Goal: Task Accomplishment & Management: Manage account settings

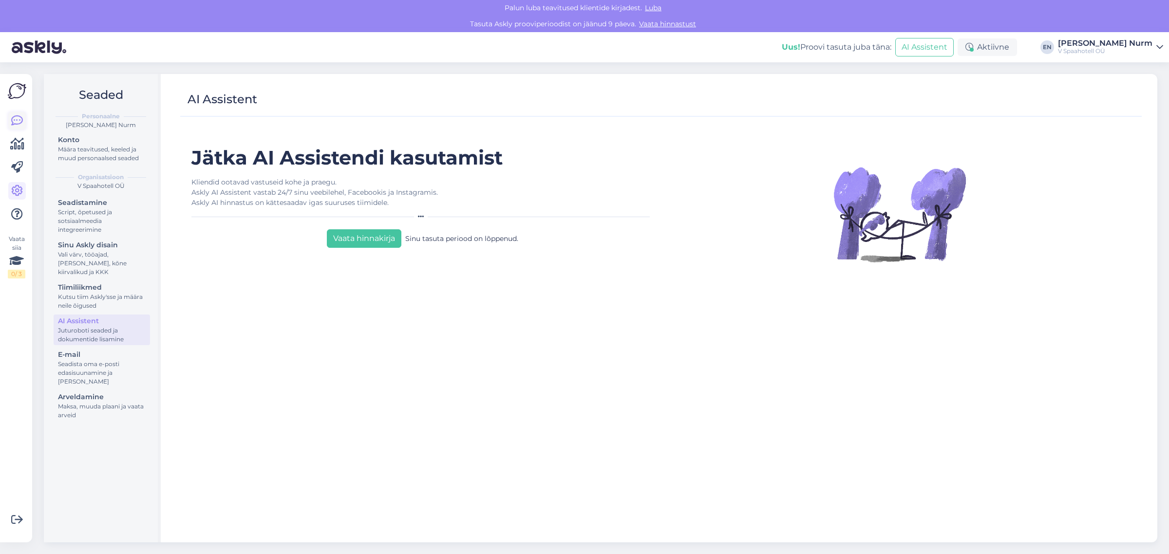
click at [15, 122] on icon at bounding box center [17, 121] width 12 height 12
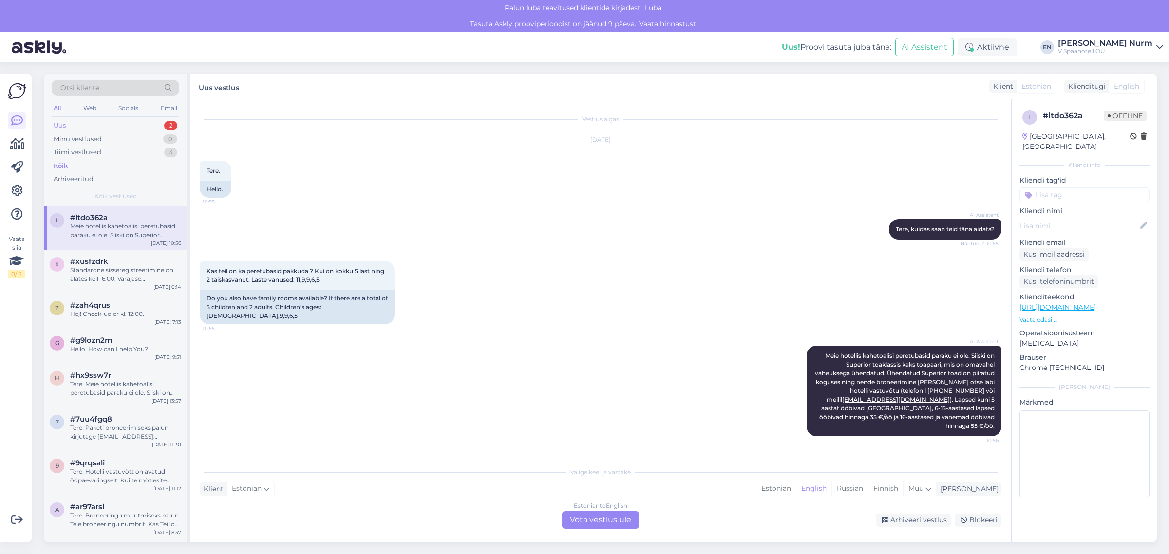
click at [67, 128] on div "Uus 2" at bounding box center [116, 126] width 128 height 14
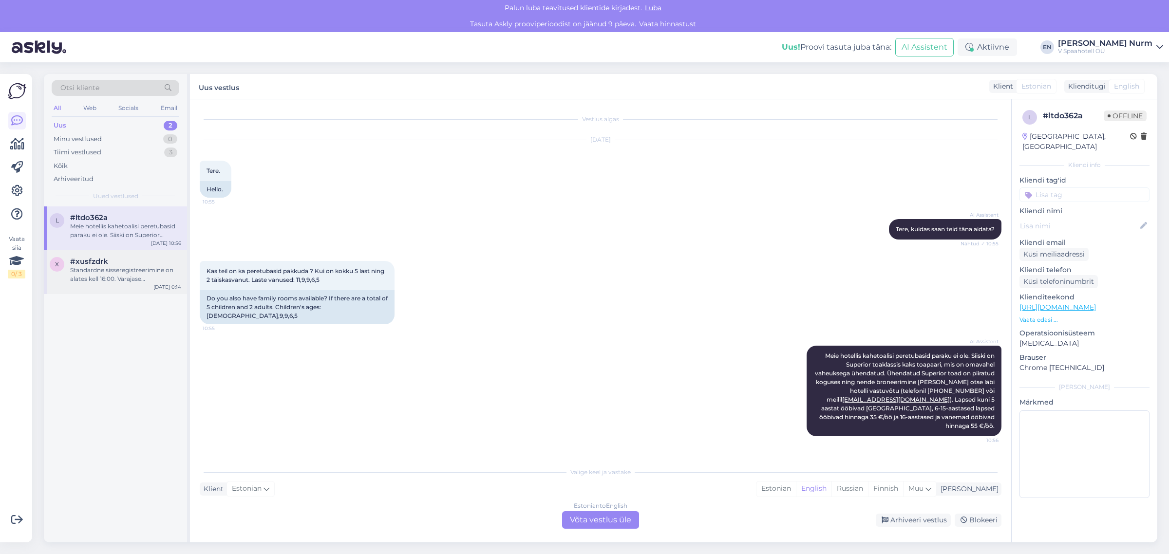
click at [98, 266] on div "Standardne sisseregistreerimine on alates kell 16:00. Varajase sisseregistreeri…" at bounding box center [125, 275] width 111 height 18
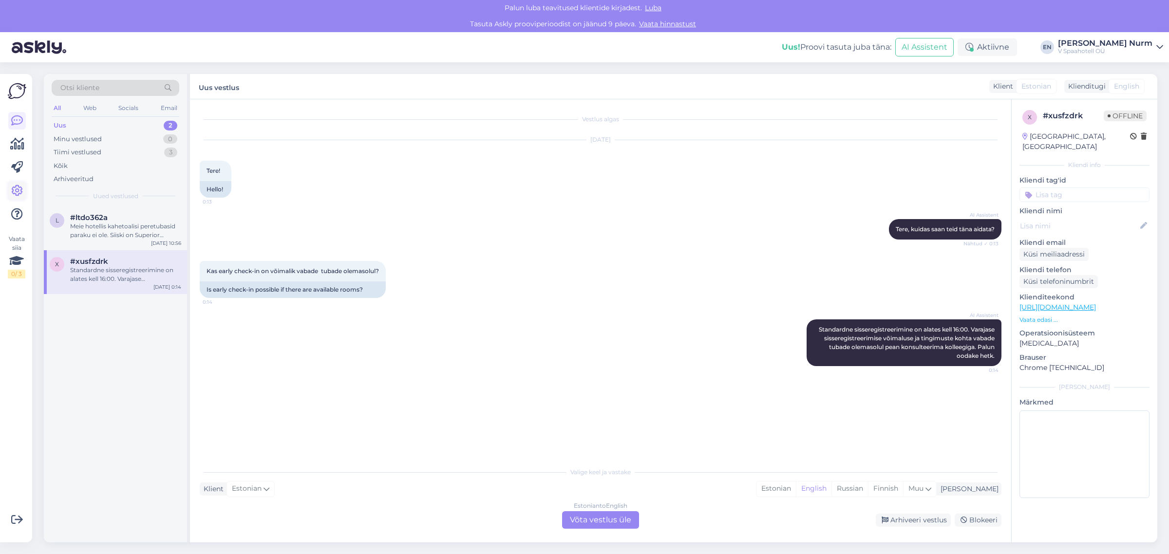
click at [19, 189] on icon at bounding box center [17, 191] width 12 height 12
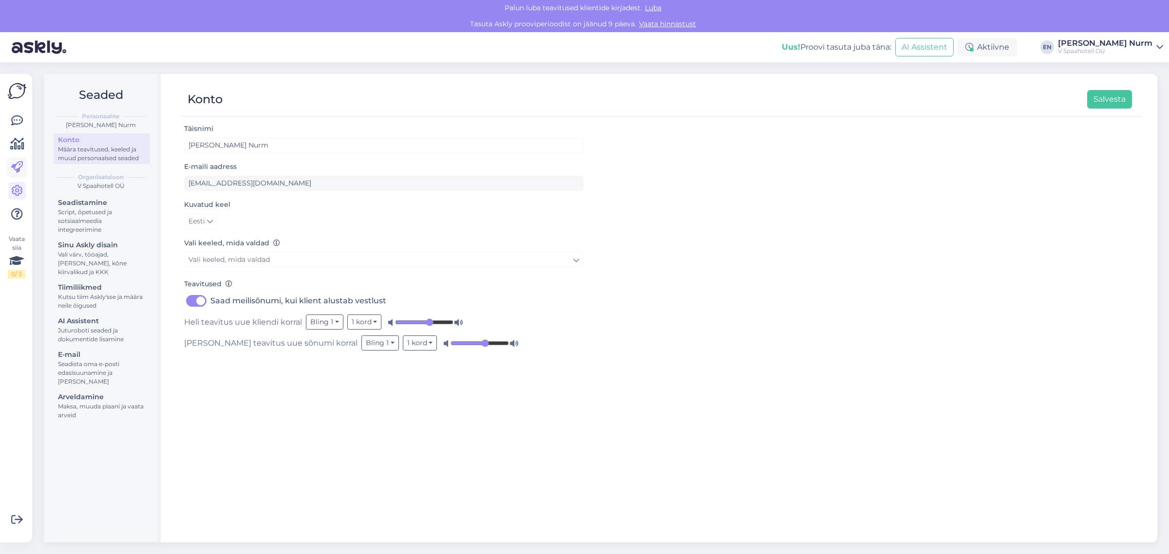
click at [18, 169] on icon at bounding box center [17, 168] width 12 height 12
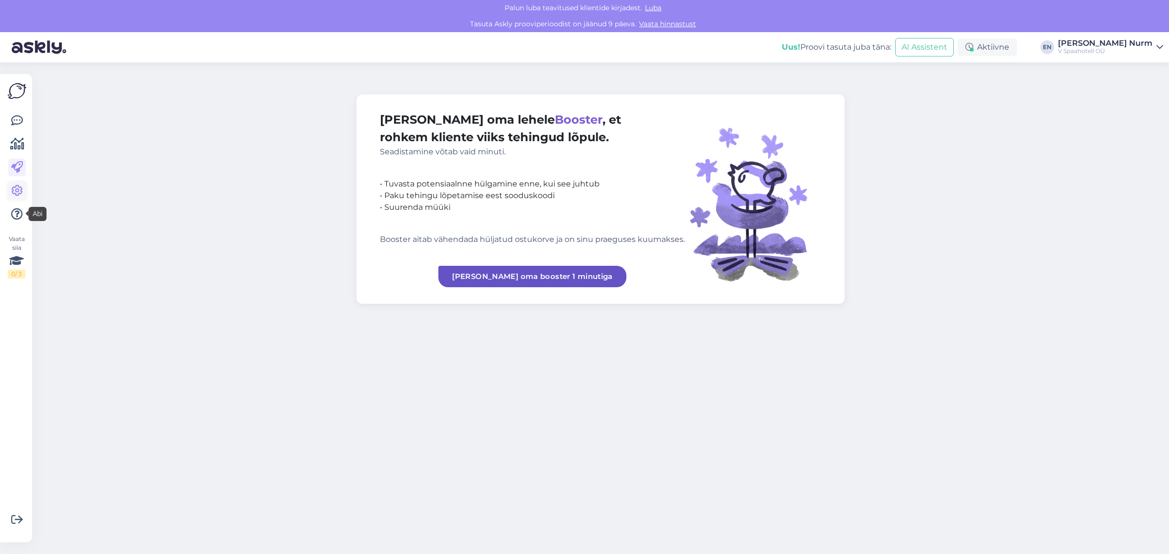
click at [16, 189] on icon at bounding box center [17, 191] width 12 height 12
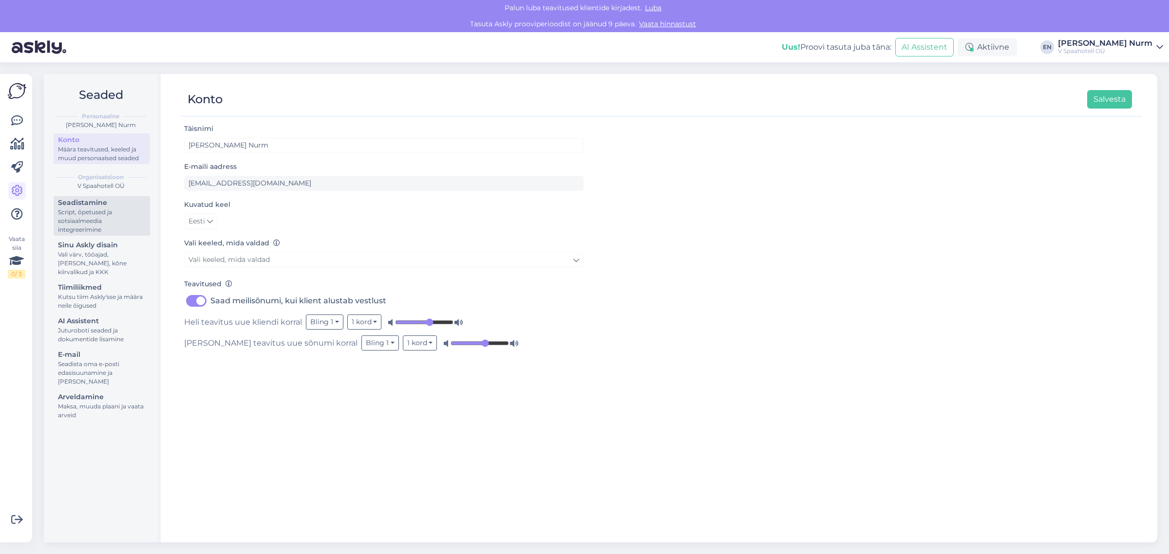
click at [98, 210] on div "Script, õpetused ja sotsiaalmeedia integreerimine" at bounding box center [102, 221] width 88 height 26
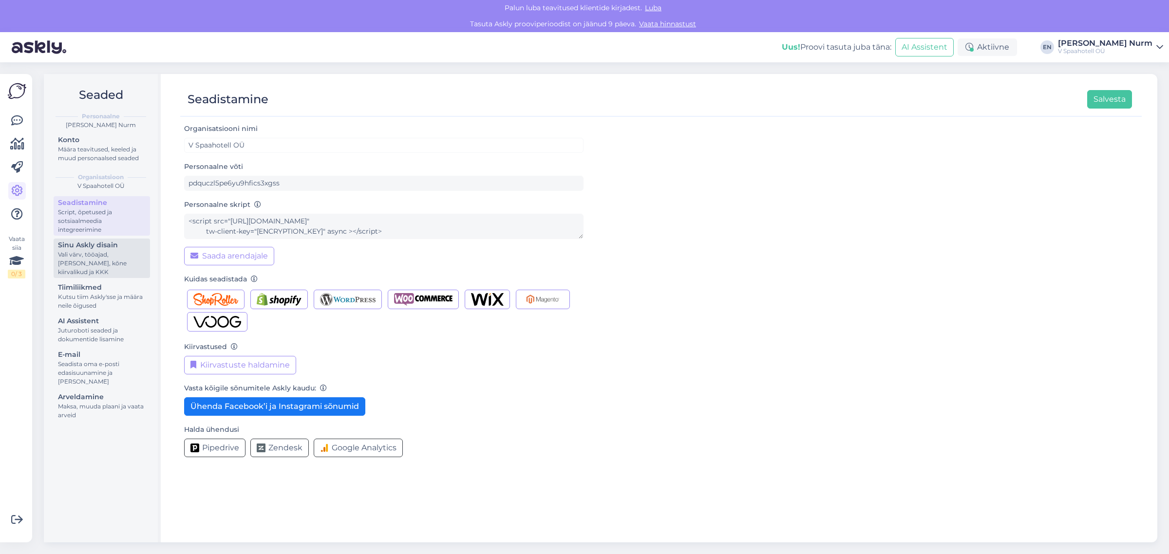
click at [84, 252] on div "Vali värv, tööajad, [PERSON_NAME], kõne kiirvalikud ja KKK" at bounding box center [102, 263] width 88 height 26
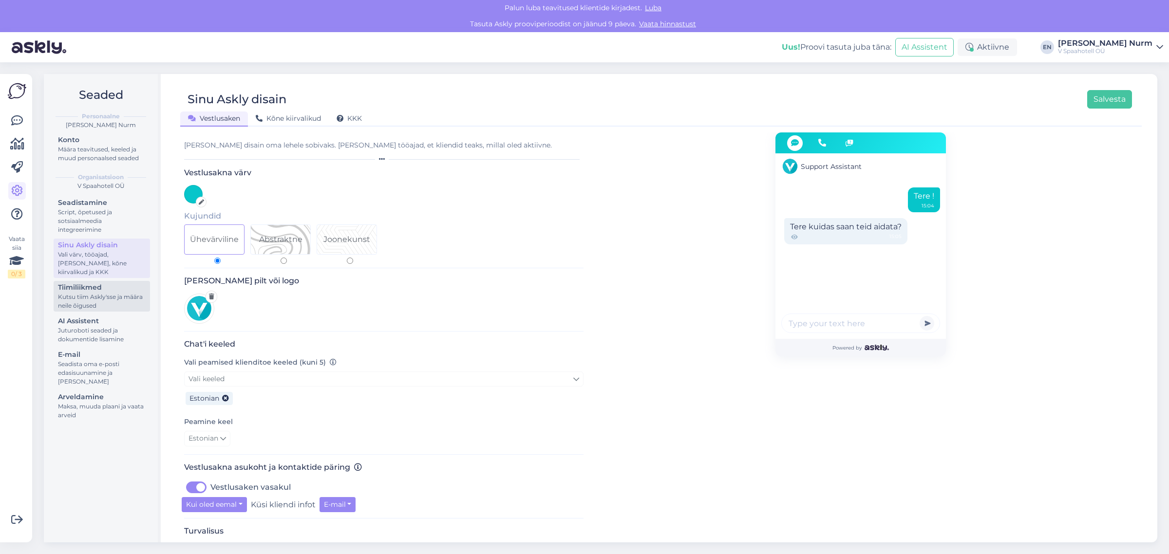
click at [86, 293] on div "Kutsu tiim Askly'sse ja määra neile õigused" at bounding box center [102, 302] width 88 height 18
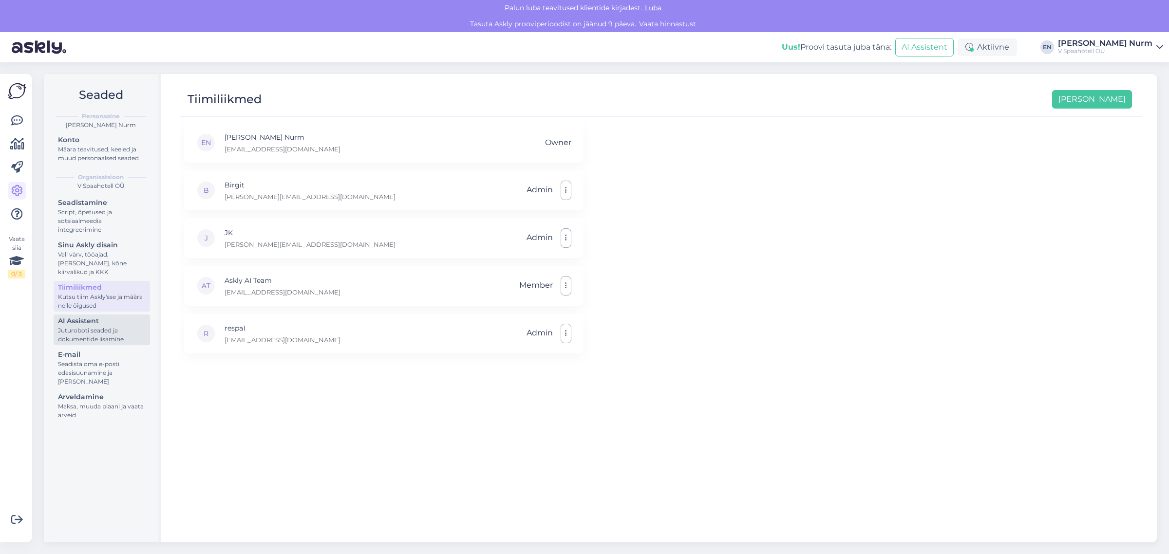
click at [78, 329] on div "Juturoboti seaded ja dokumentide lisamine" at bounding box center [102, 335] width 88 height 18
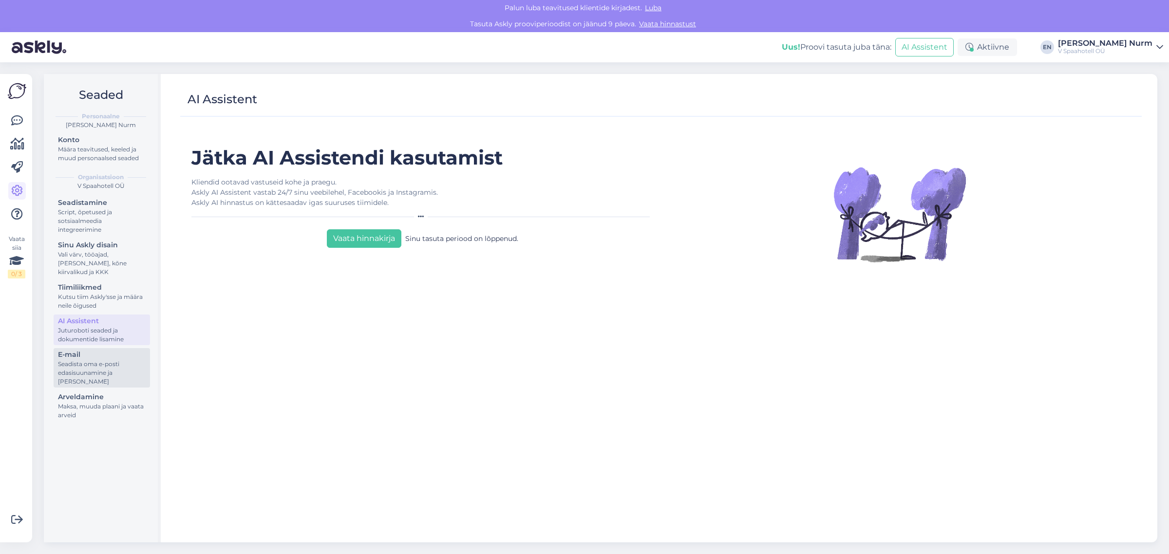
click at [93, 365] on div "Seadista oma e-posti edasisuunamine ja [PERSON_NAME]" at bounding box center [102, 373] width 88 height 26
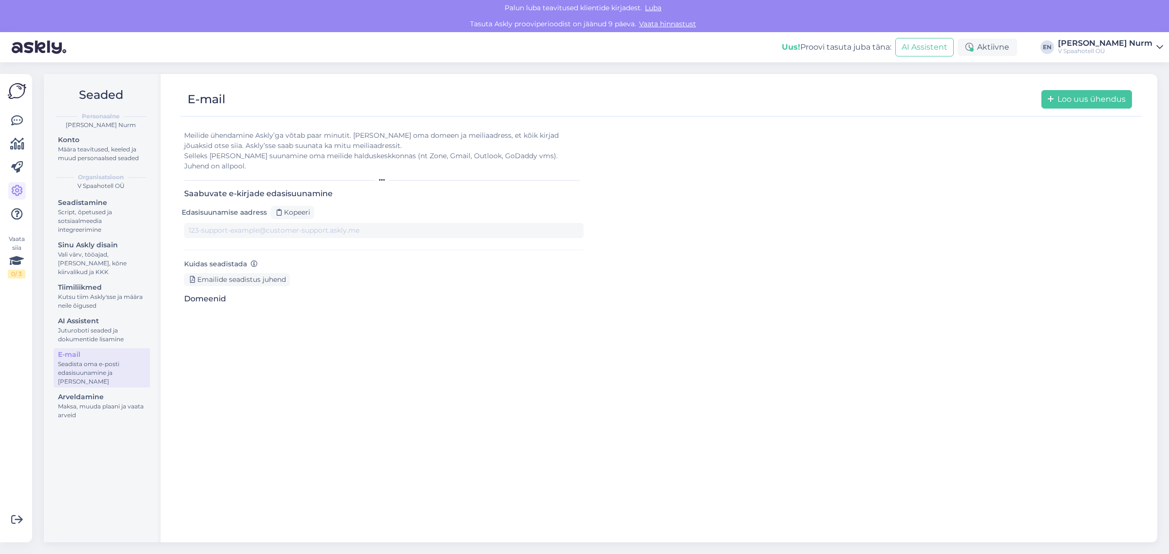
type input "[DOMAIN_NAME][EMAIL_ADDRESS][DOMAIN_NAME]"
click at [103, 411] on div "Maksa, muuda plaani ja vaata arveid" at bounding box center [102, 411] width 88 height 18
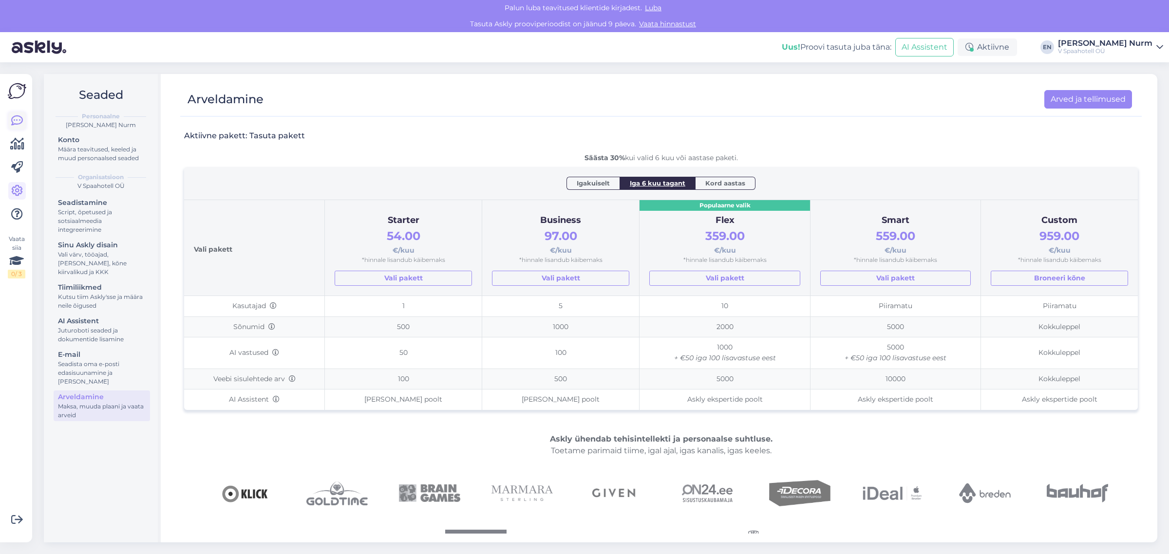
click at [15, 118] on icon at bounding box center [17, 121] width 12 height 12
